Goal: Find specific page/section: Find specific page/section

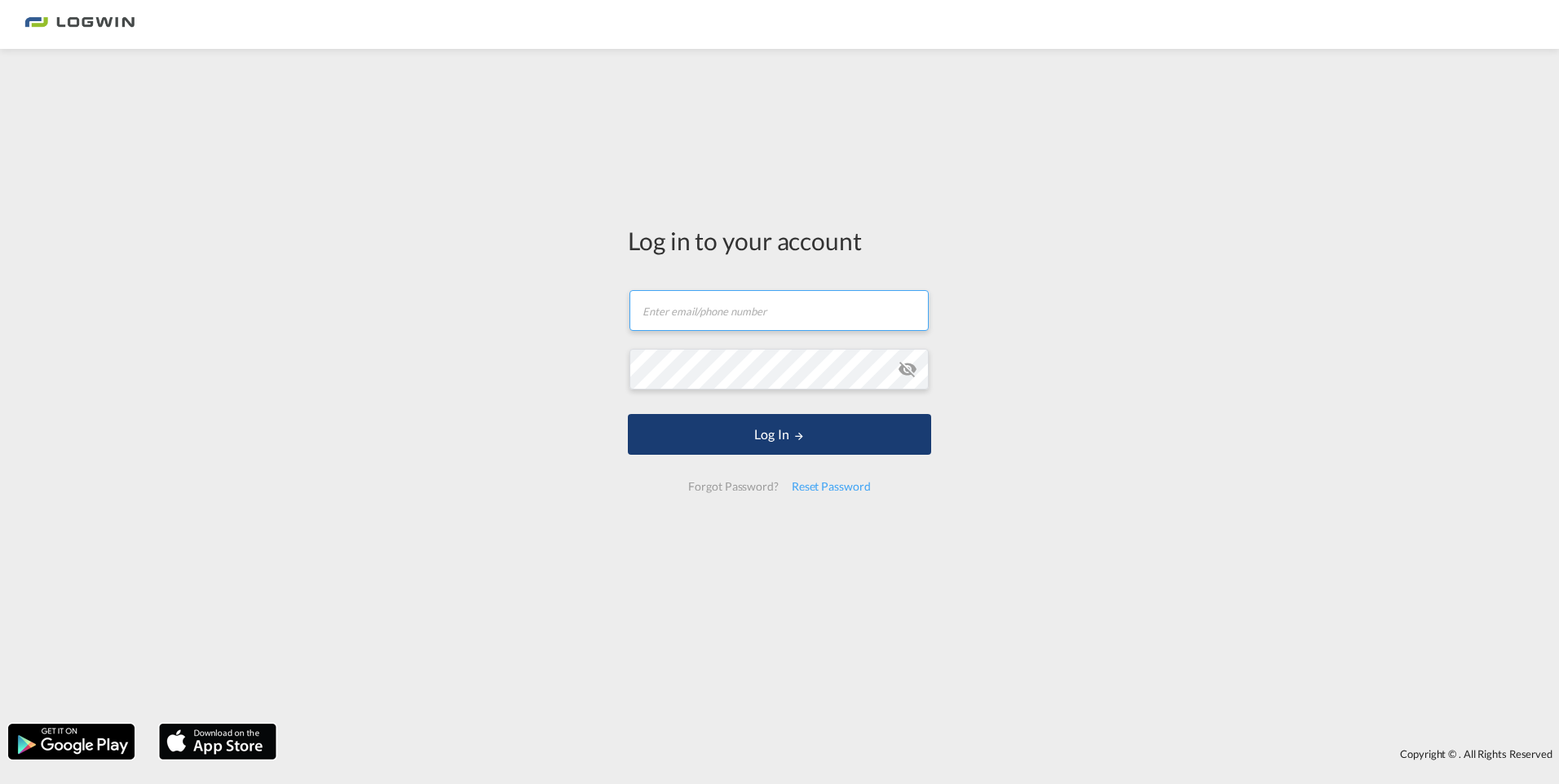
type input "[PERSON_NAME][EMAIL_ADDRESS][PERSON_NAME][DOMAIN_NAME]"
click at [775, 434] on button "Log In" at bounding box center [779, 434] width 303 height 40
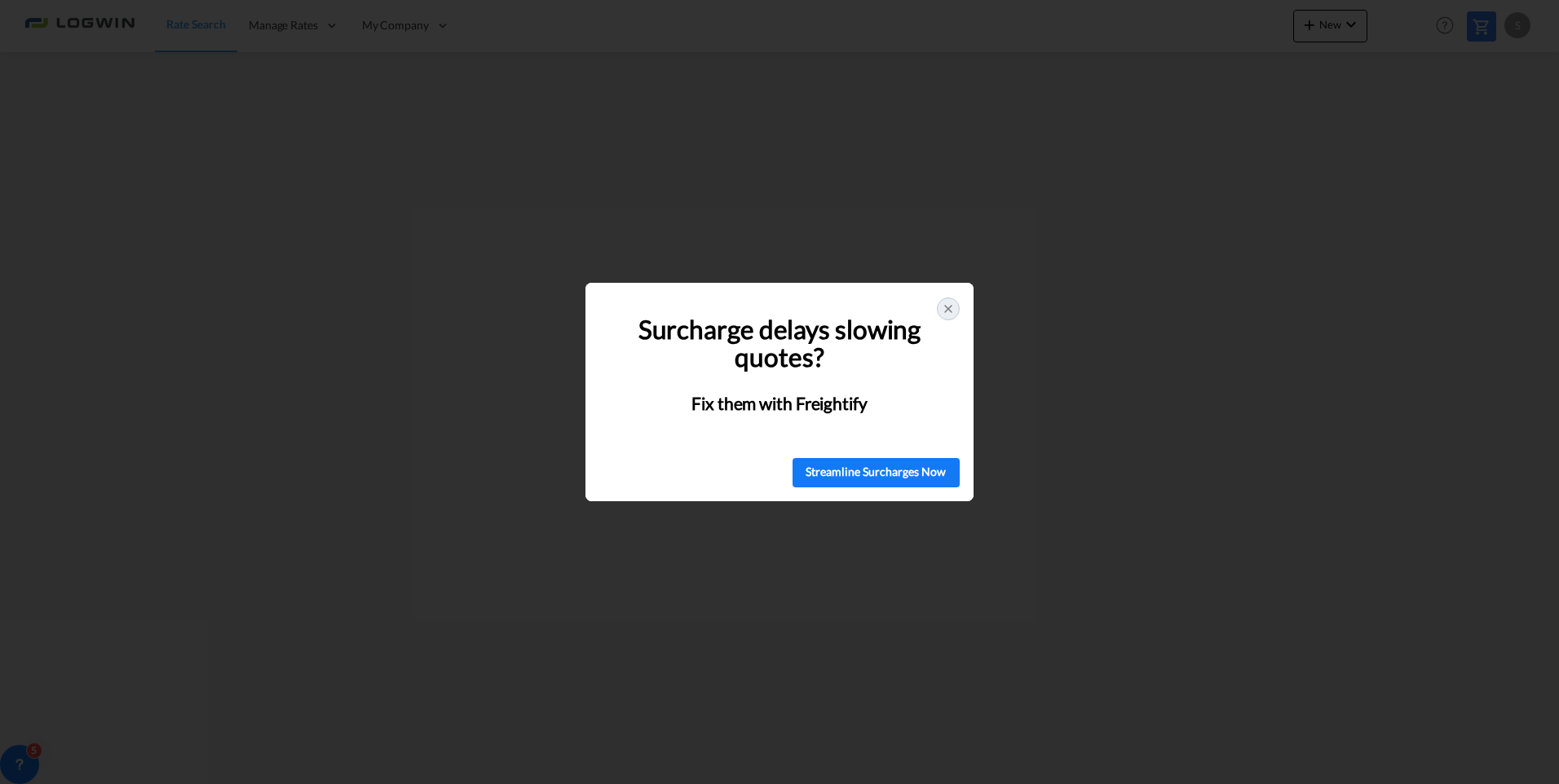
click at [948, 306] on icon at bounding box center [948, 309] width 13 height 13
